Goal: Task Accomplishment & Management: Manage account settings

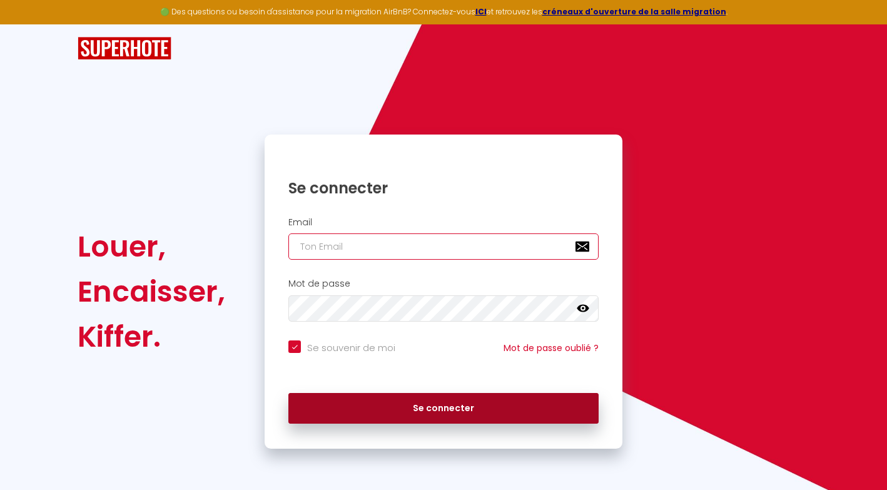
type input "[EMAIL_ADDRESS][PERSON_NAME][DOMAIN_NAME]"
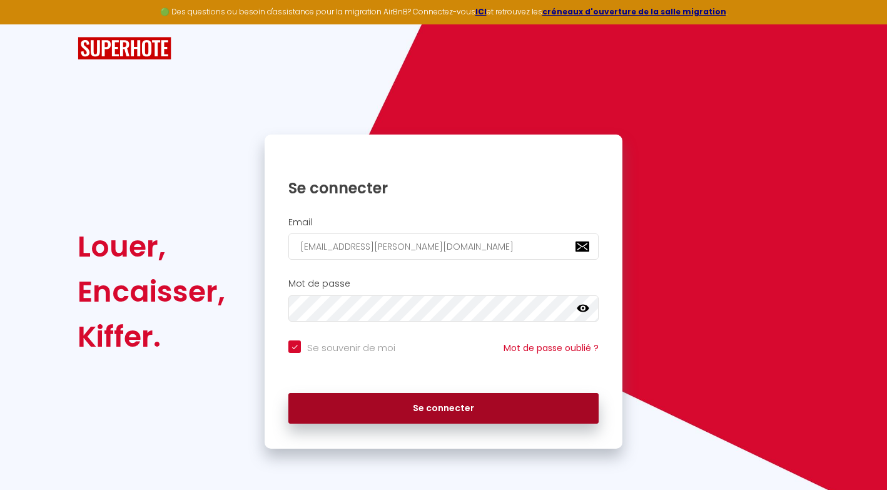
click at [481, 410] on button "Se connecter" at bounding box center [443, 408] width 310 height 31
checkbox input "true"
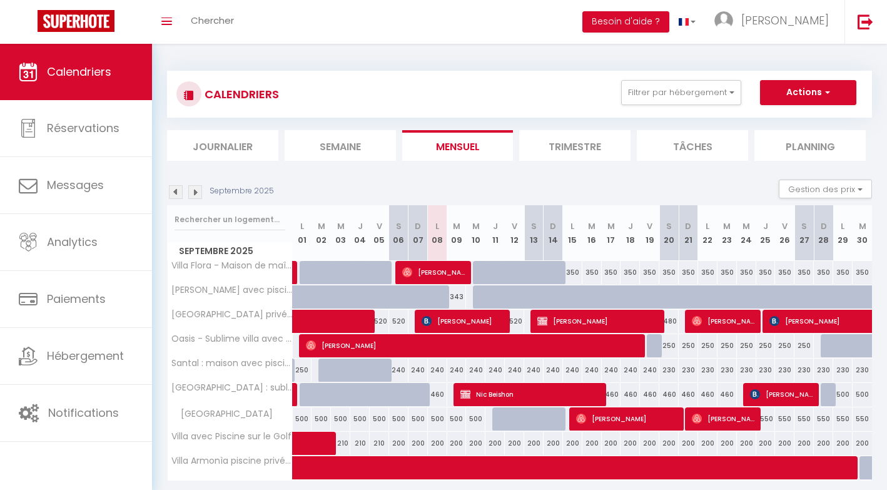
scroll to position [44, 0]
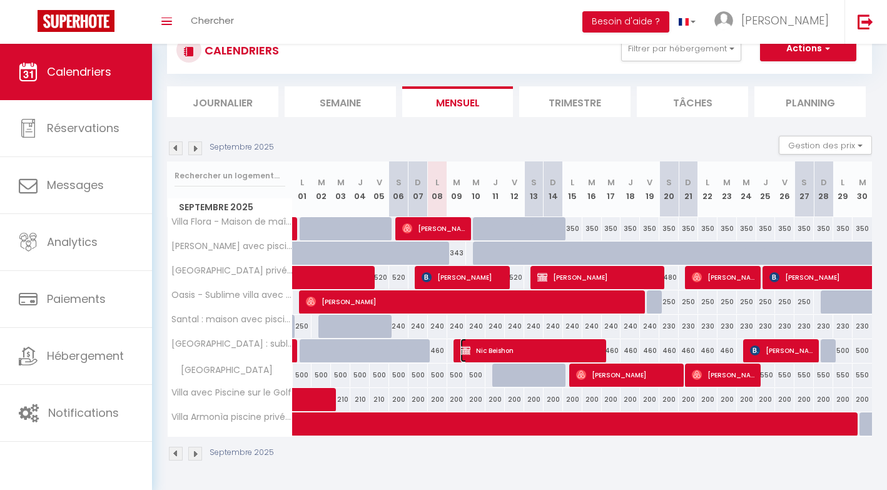
click at [500, 353] on span "Nic Beishon" at bounding box center [532, 351] width 142 height 24
select select "OK"
select select "KO"
select select "0"
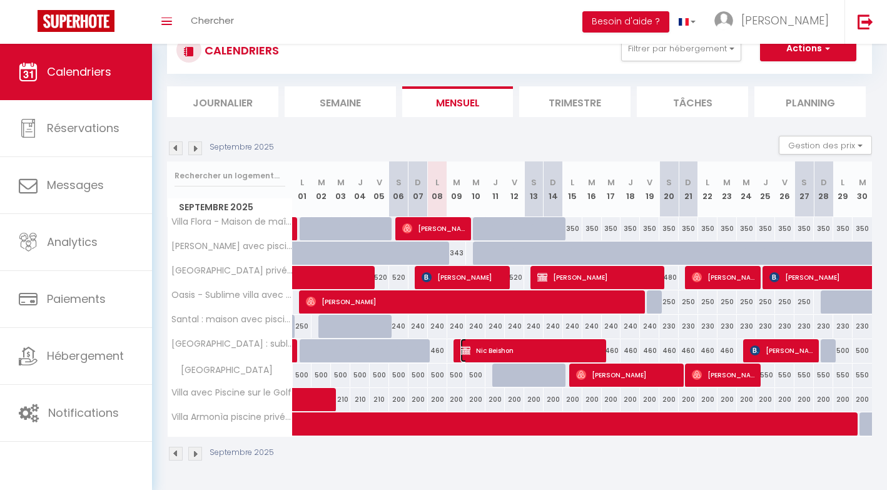
select select "1"
select select
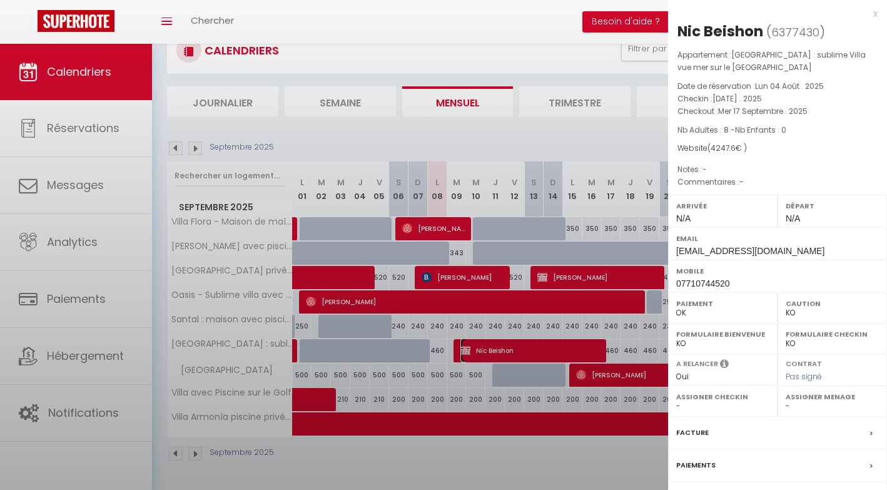
select select "13398"
select select "37201"
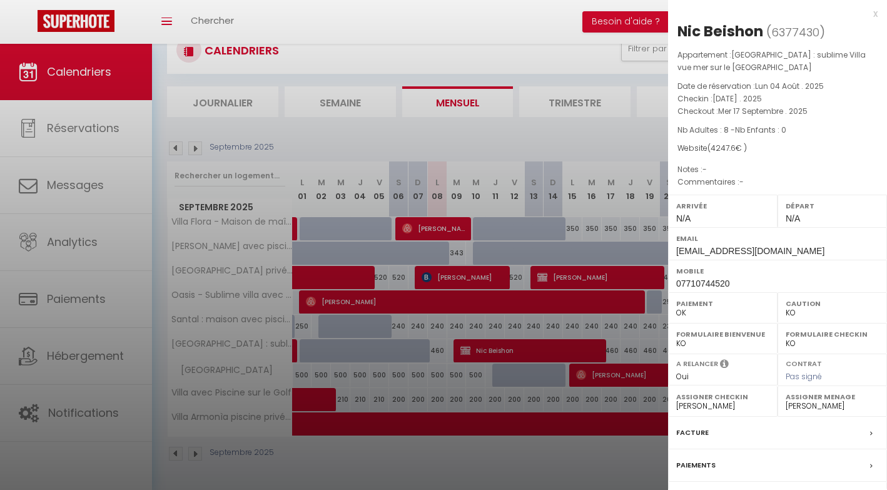
click at [337, 63] on div at bounding box center [443, 245] width 887 height 490
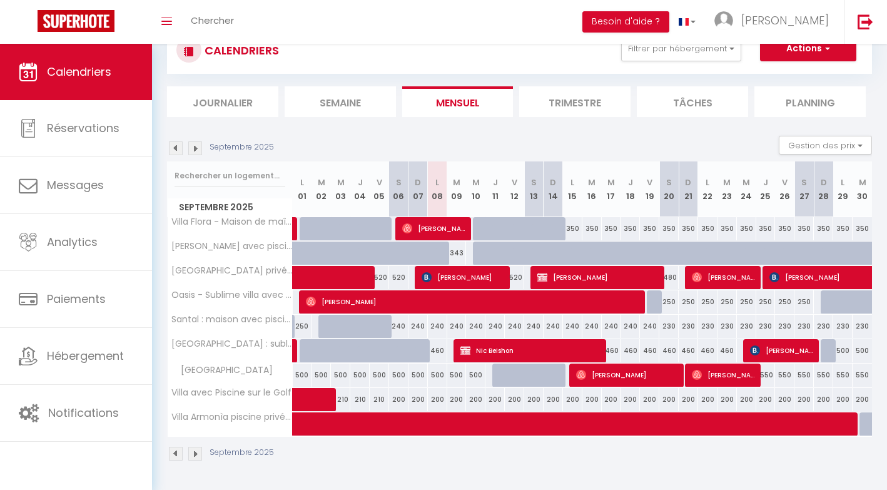
click at [197, 146] on img at bounding box center [195, 148] width 14 height 14
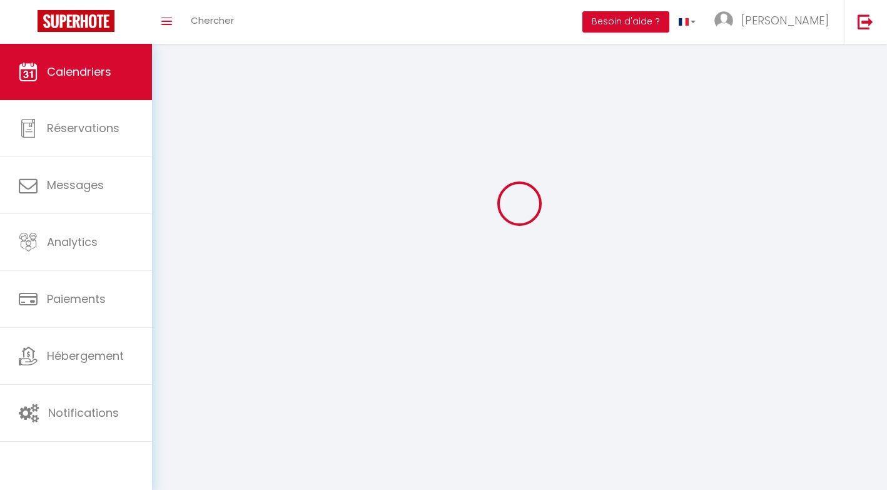
click at [197, 146] on div at bounding box center [519, 203] width 705 height 377
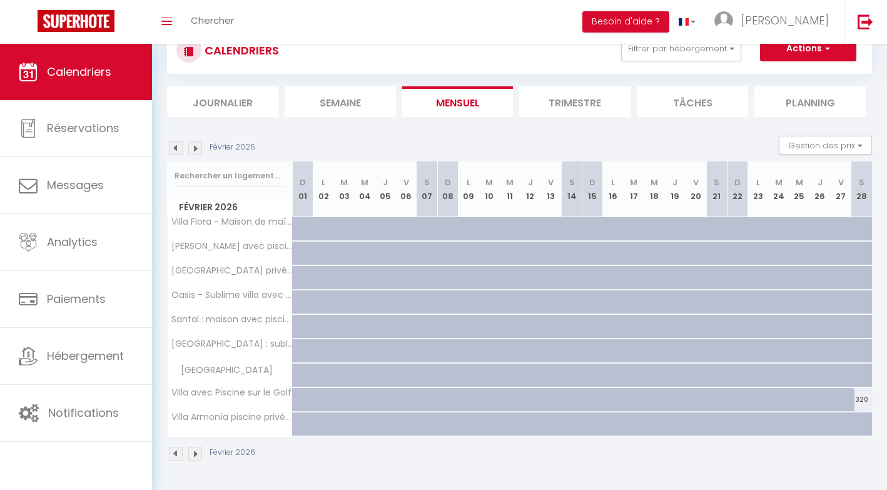
click at [197, 146] on img at bounding box center [195, 148] width 14 height 14
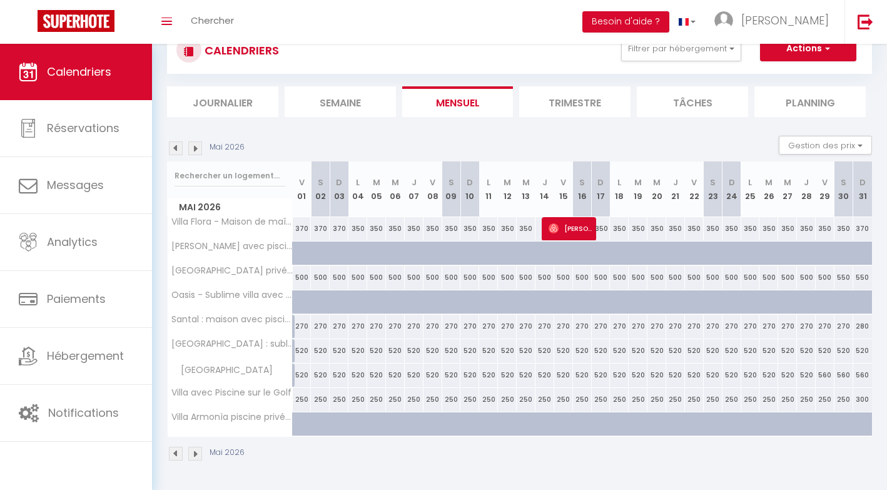
click at [197, 146] on img at bounding box center [195, 148] width 14 height 14
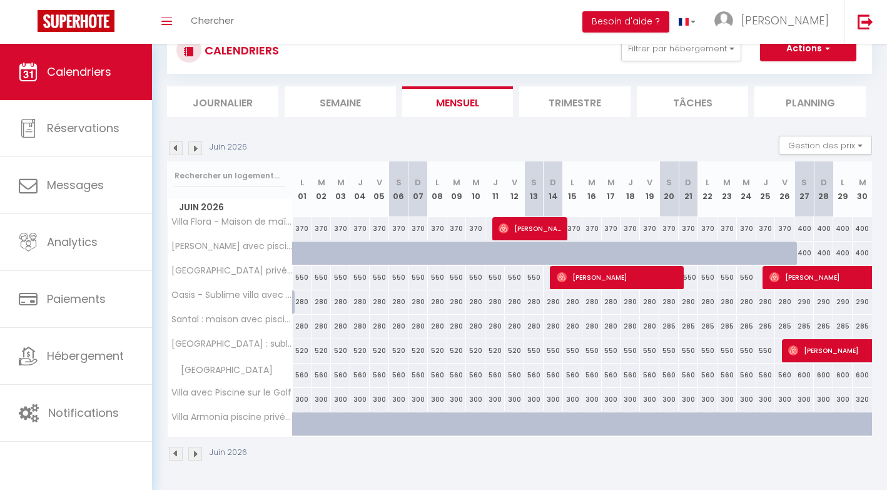
click at [197, 146] on img at bounding box center [195, 148] width 14 height 14
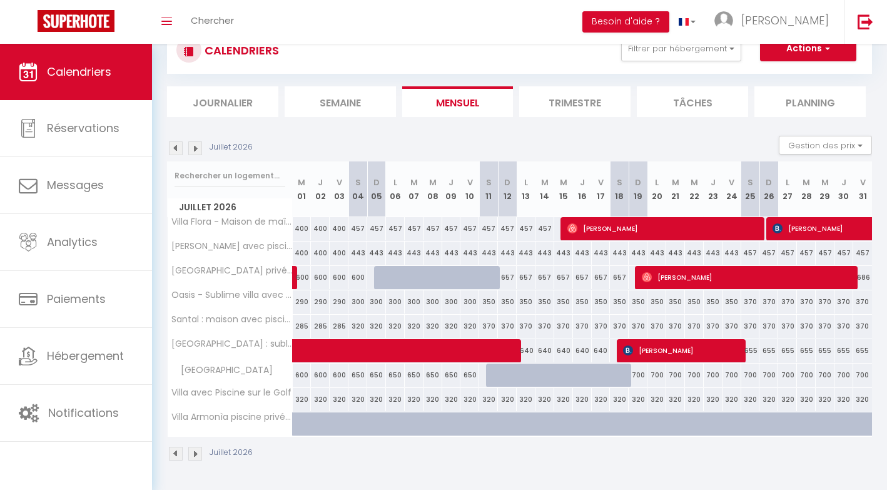
click at [186, 156] on div "[DATE] Gestion des prix Nb Nuits minimum Règles Disponibilité" at bounding box center [519, 149] width 705 height 26
click at [197, 148] on img at bounding box center [195, 148] width 14 height 14
